Goal: Information Seeking & Learning: Learn about a topic

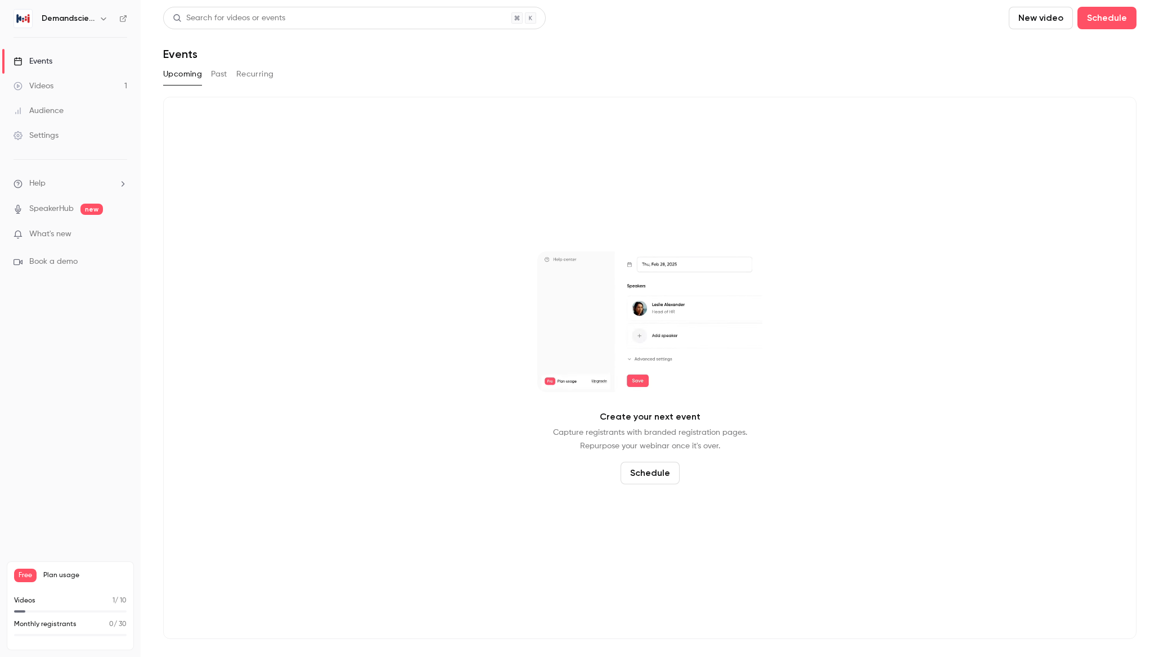
click at [46, 87] on div "Videos" at bounding box center [33, 85] width 40 height 11
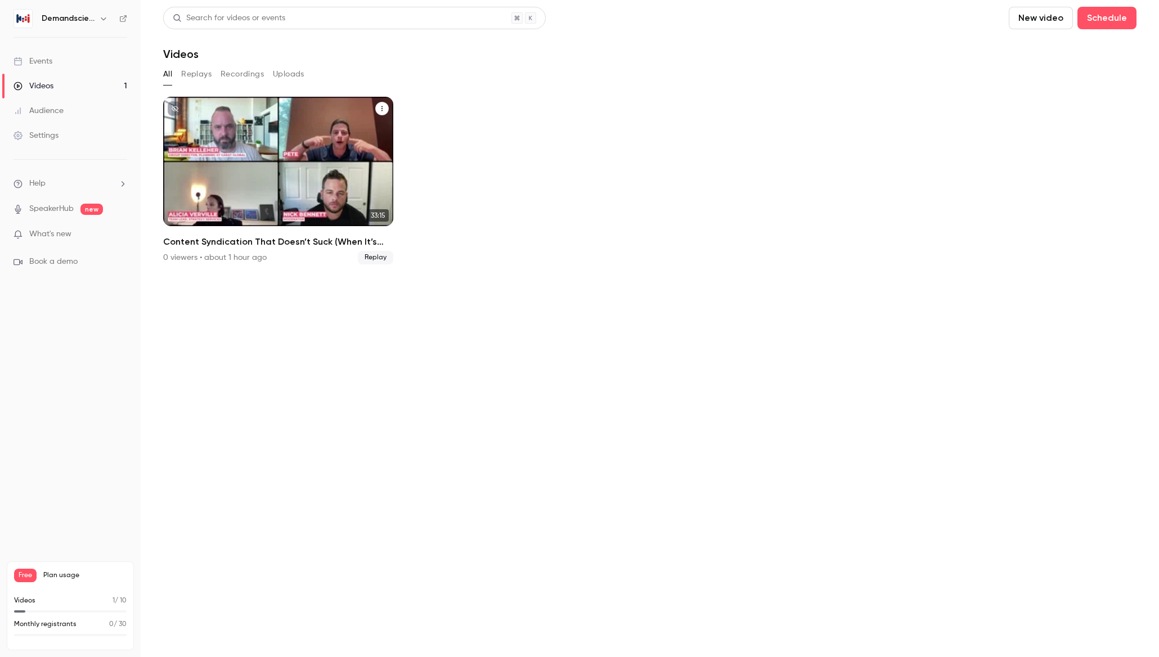
click at [273, 170] on p "Content Syndication That Doesn’t Suck (When It’s Integrated Right)" at bounding box center [278, 179] width 199 height 62
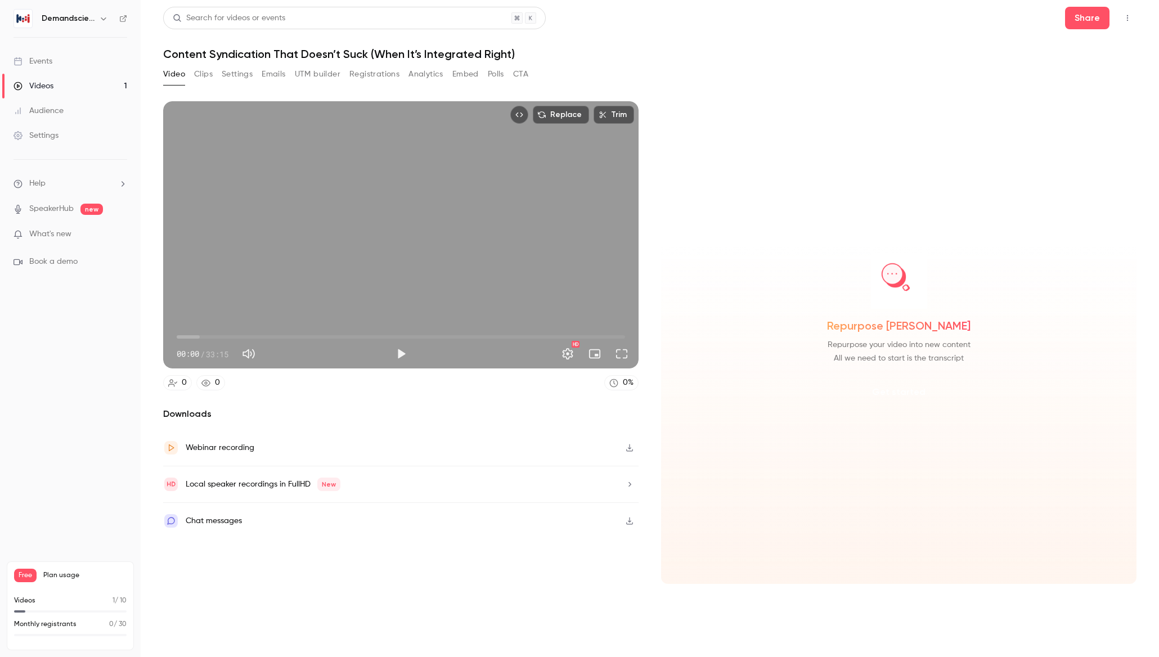
click at [899, 393] on button "Get started" at bounding box center [898, 392] width 73 height 27
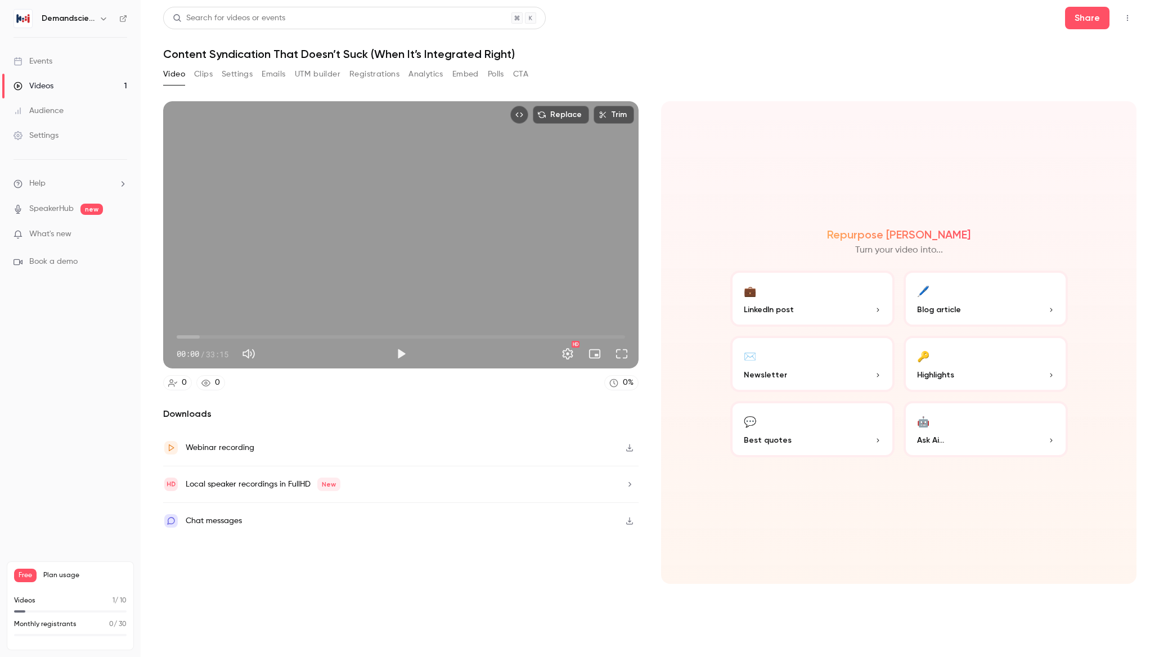
click at [935, 429] on button "🤖 Ask Ai..." at bounding box center [985, 429] width 164 height 56
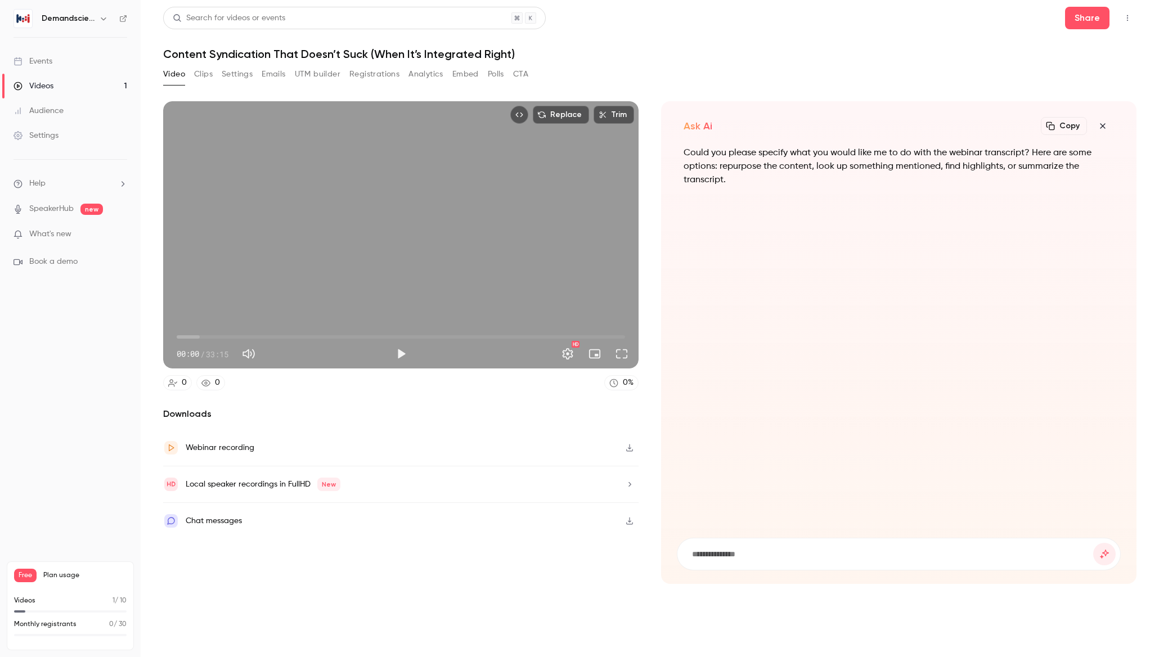
click at [715, 555] on input at bounding box center [892, 554] width 402 height 12
type input "**********"
click at [1093, 543] on button "submit" at bounding box center [1104, 554] width 22 height 22
